Goal: Navigation & Orientation: Find specific page/section

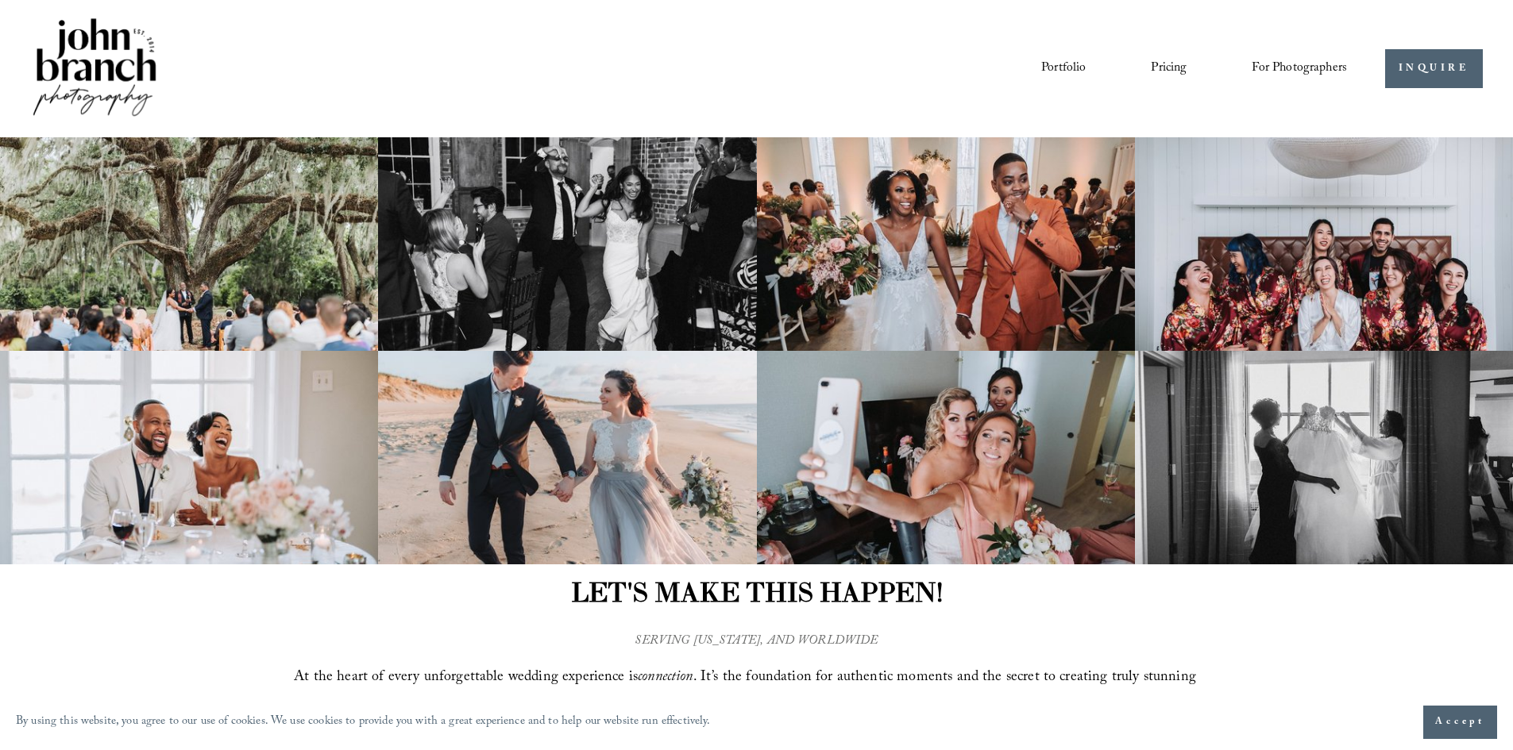
click at [0, 0] on link "Blog" at bounding box center [0, 0] width 0 height 0
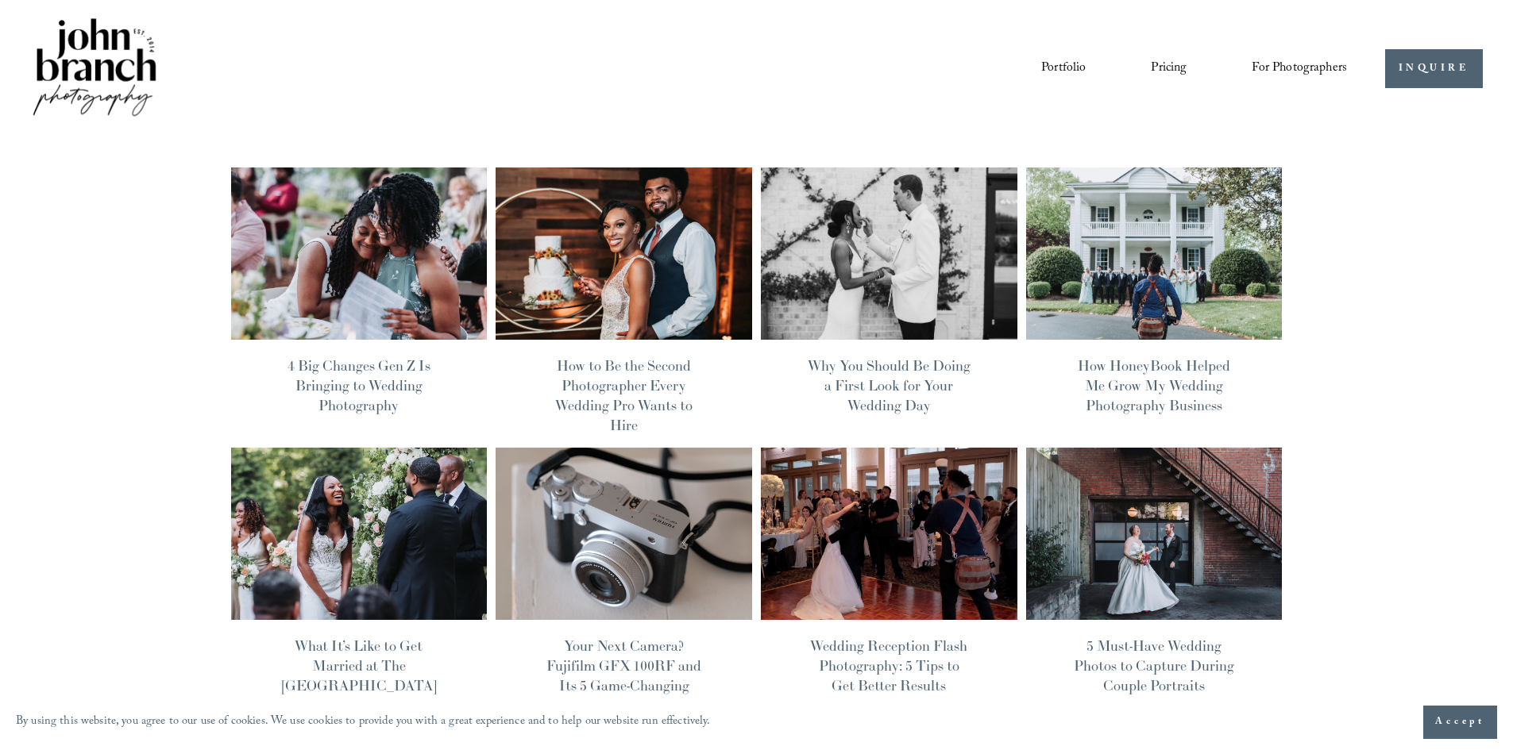
click at [1152, 66] on link "Pricing" at bounding box center [1168, 68] width 36 height 27
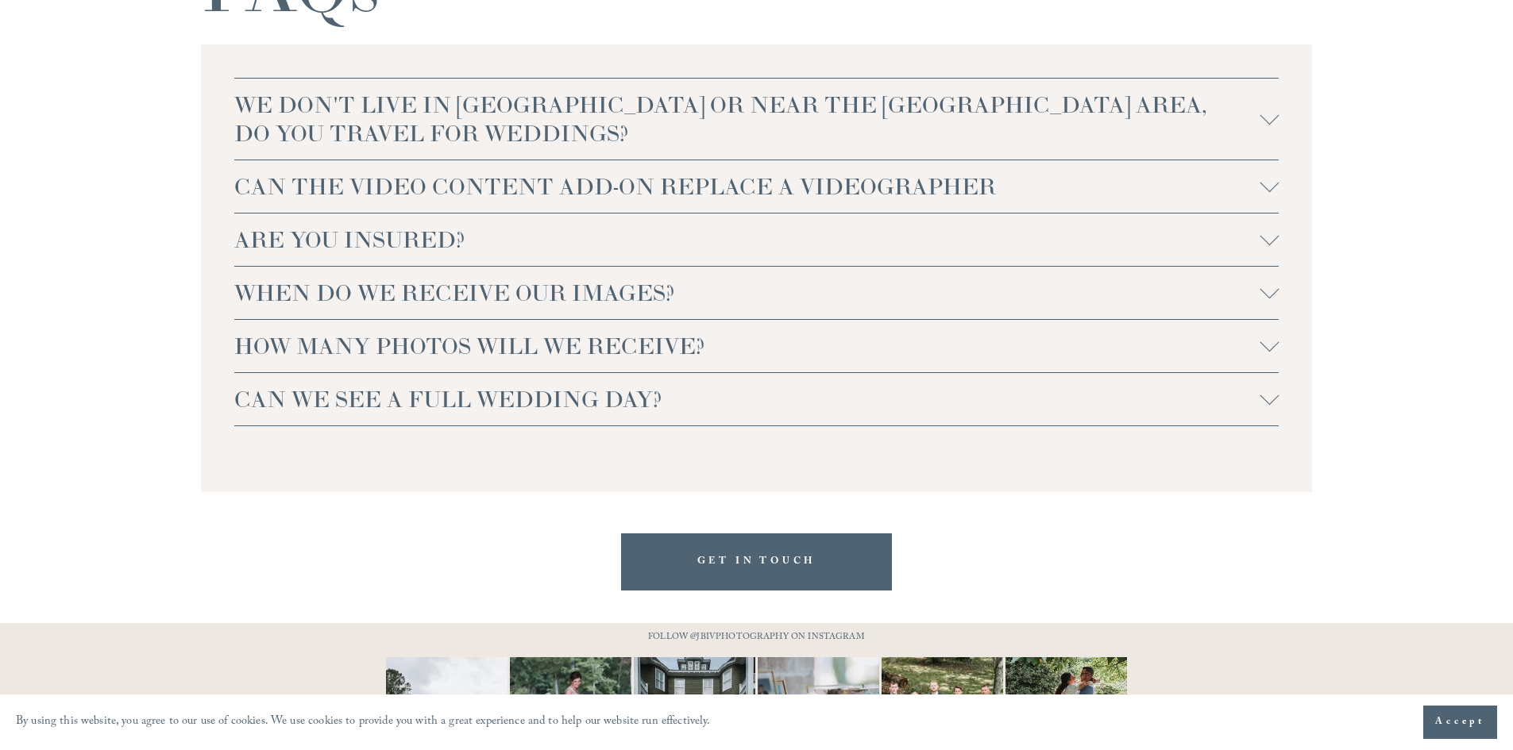
scroll to position [3639, 0]
